Goal: Task Accomplishment & Management: Complete application form

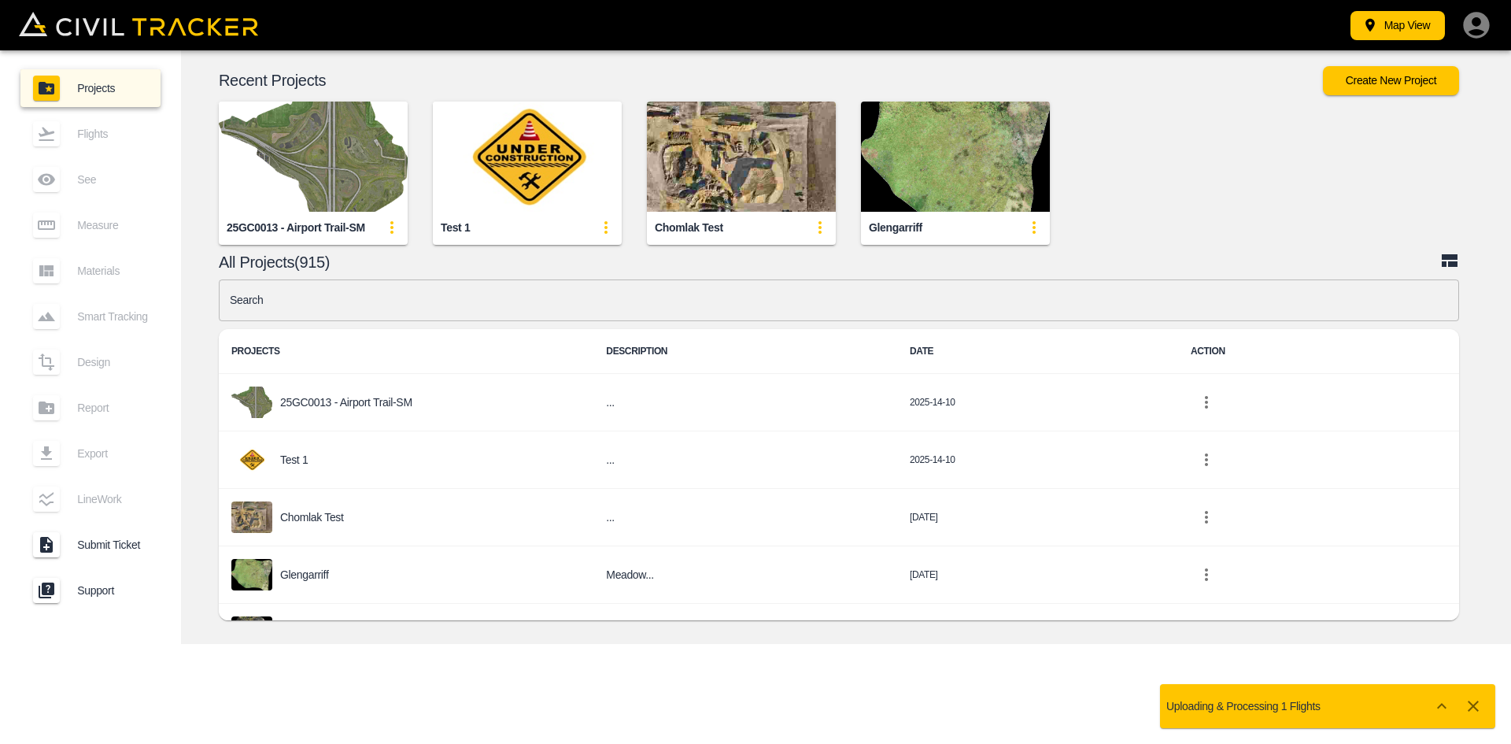
click at [691, 303] on input "text" at bounding box center [839, 300] width 1240 height 42
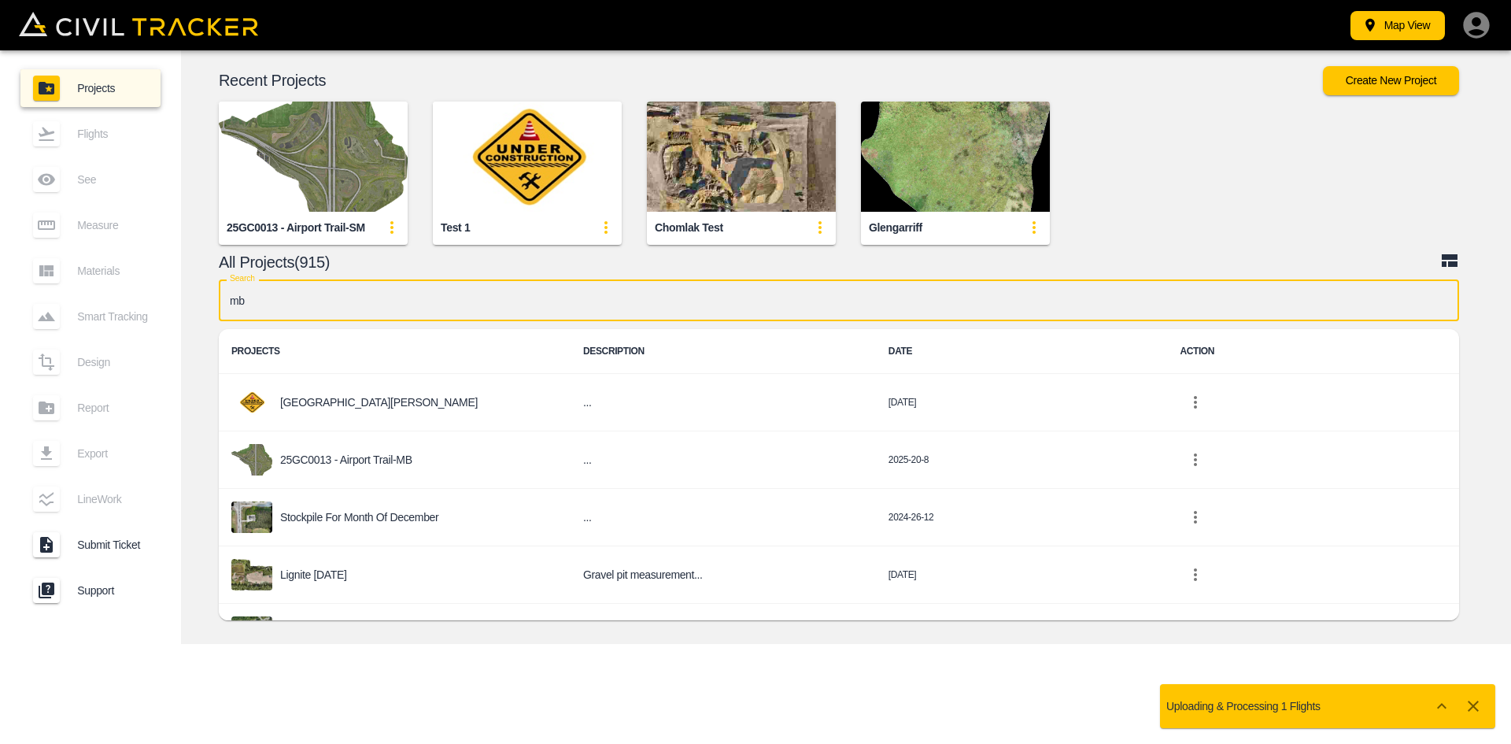
type input "mb"
click at [382, 461] on p "25GC0013 - Airport Trail-MB" at bounding box center [346, 459] width 132 height 13
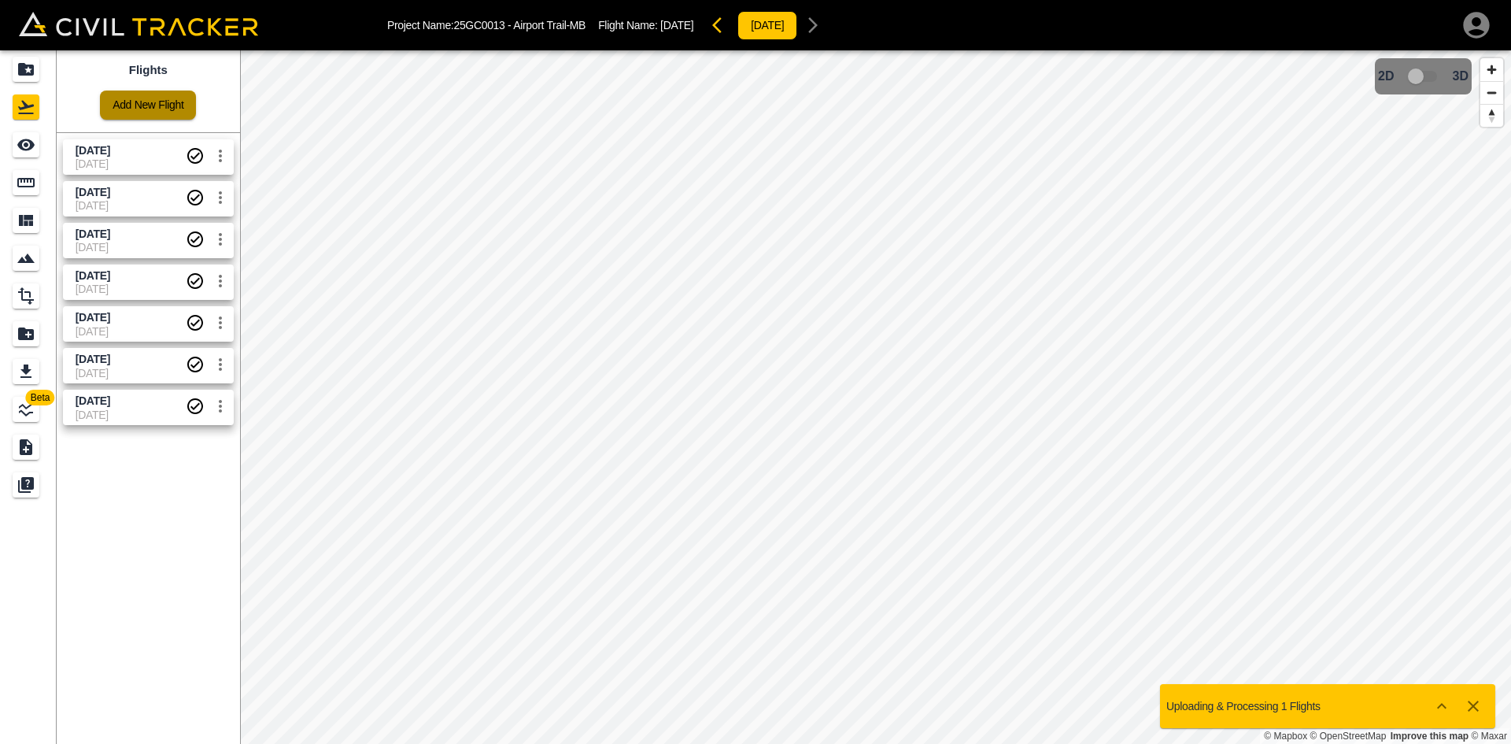
click at [143, 94] on link "Add New Flight" at bounding box center [148, 105] width 96 height 29
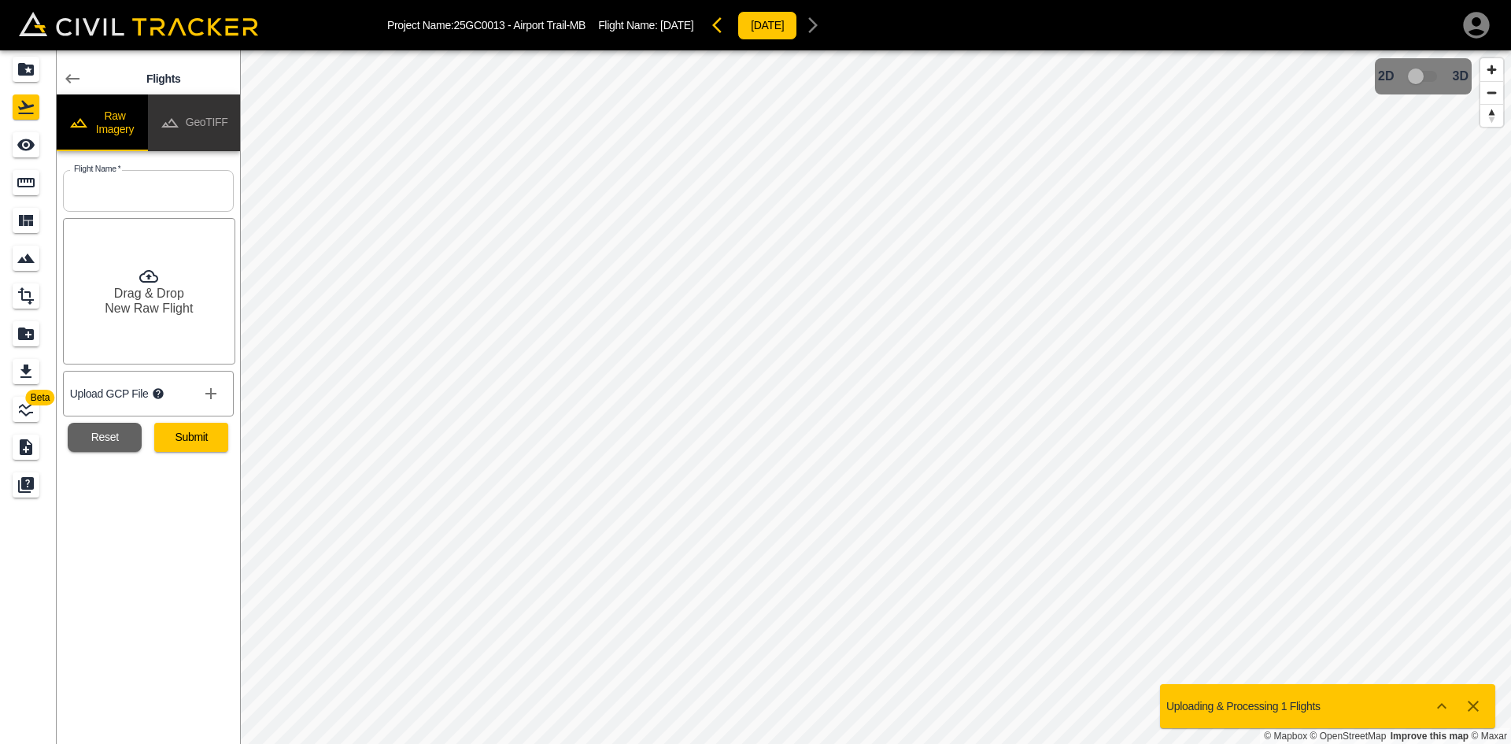
click at [211, 112] on button "GeoTIFF" at bounding box center [194, 122] width 92 height 57
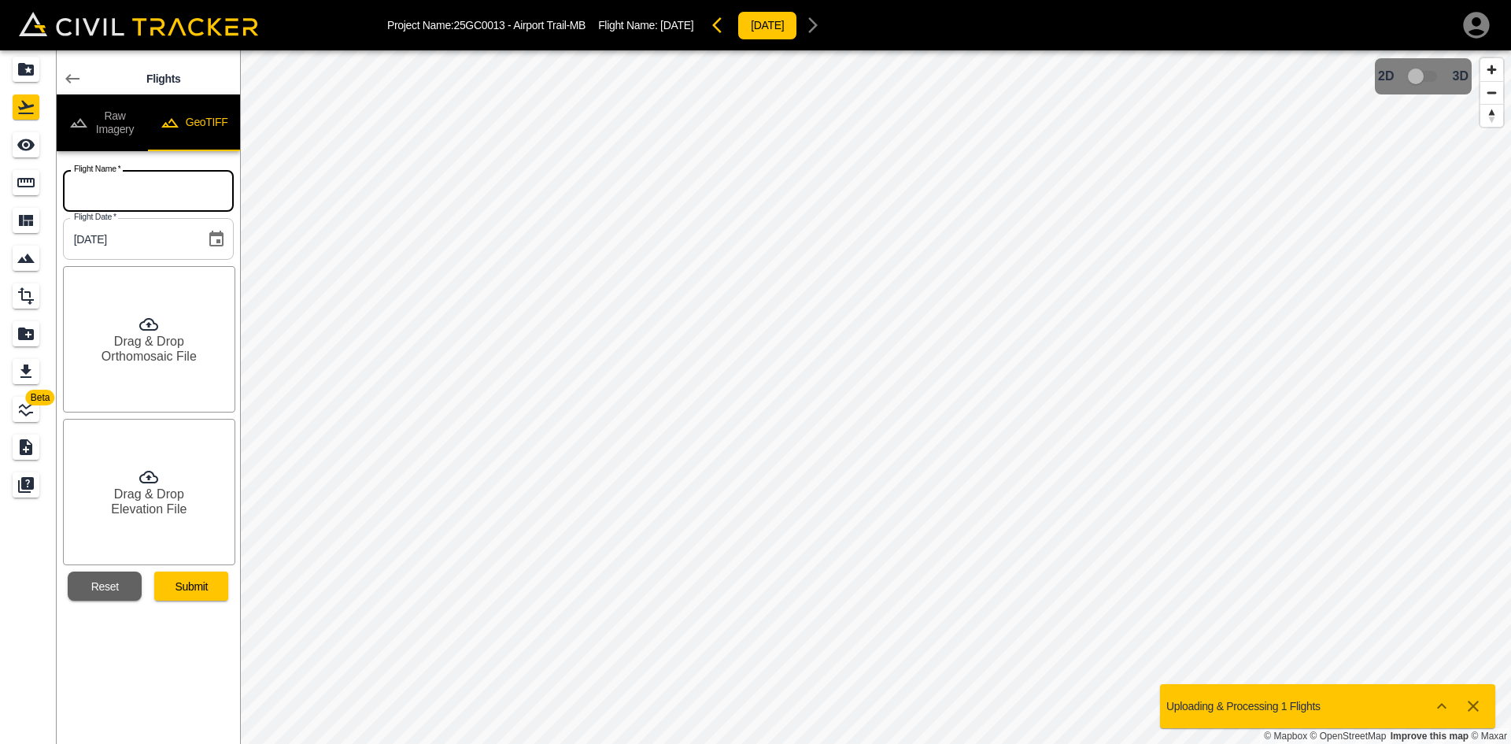
click at [183, 194] on input "text" at bounding box center [148, 191] width 171 height 42
type input "[DATE]"
click at [150, 364] on h6 "Orthomosaic File" at bounding box center [149, 356] width 95 height 15
click at [147, 513] on h6 "Elevation File" at bounding box center [149, 508] width 76 height 15
click at [212, 578] on button "Submit" at bounding box center [191, 585] width 74 height 29
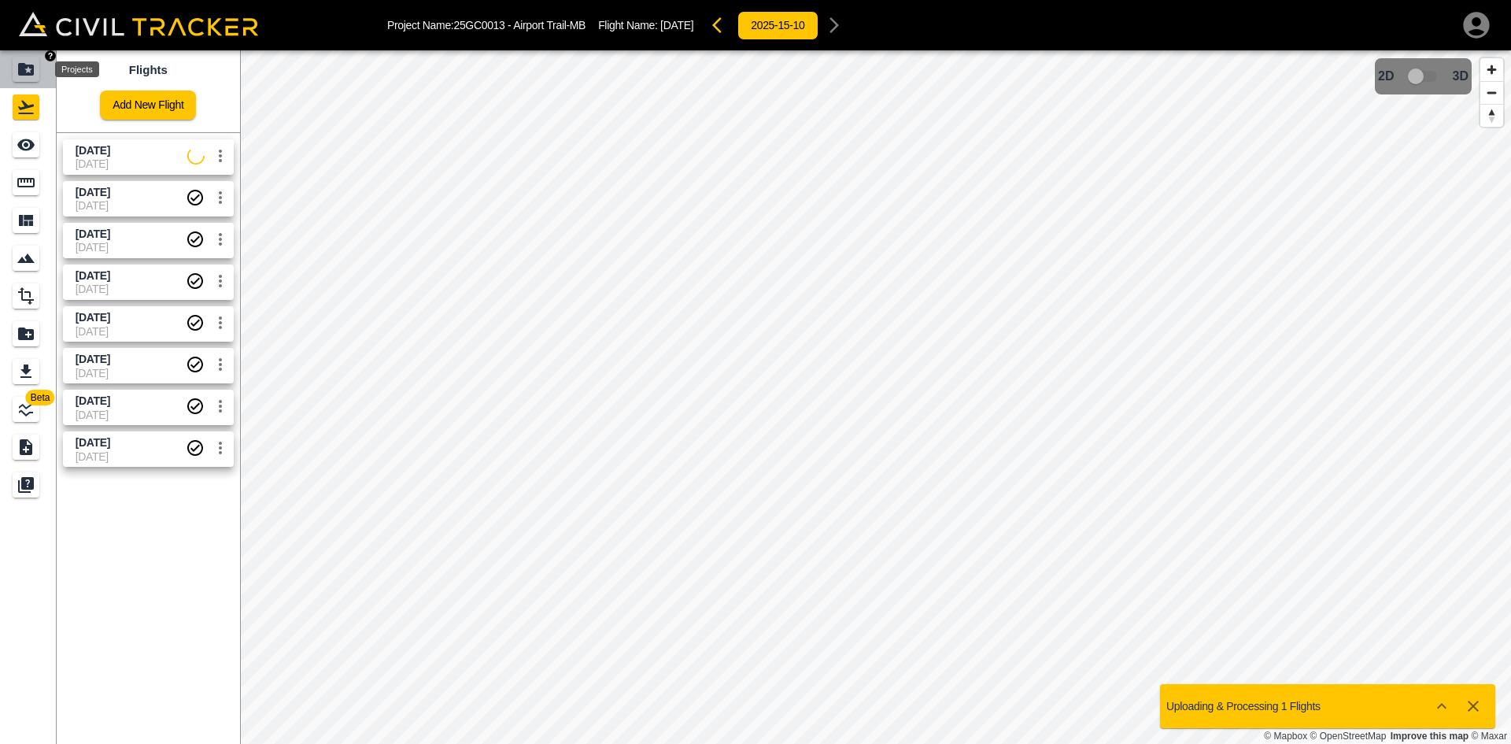
click at [21, 66] on icon "Projects" at bounding box center [26, 69] width 16 height 13
